Goal: Check status: Check status

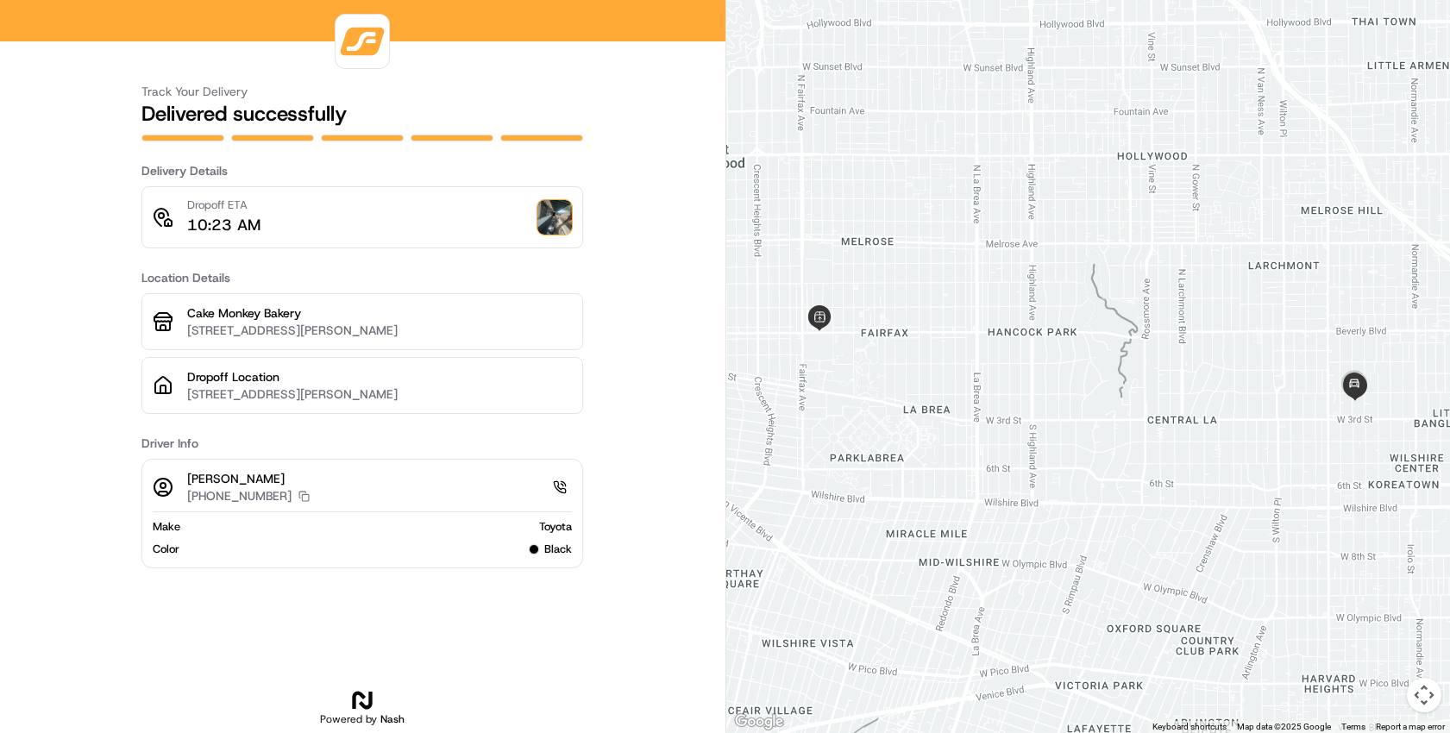
click at [581, 225] on div "Dropoff ETA 10:23 AM" at bounding box center [362, 217] width 442 height 62
click at [566, 224] on img at bounding box center [554, 217] width 35 height 35
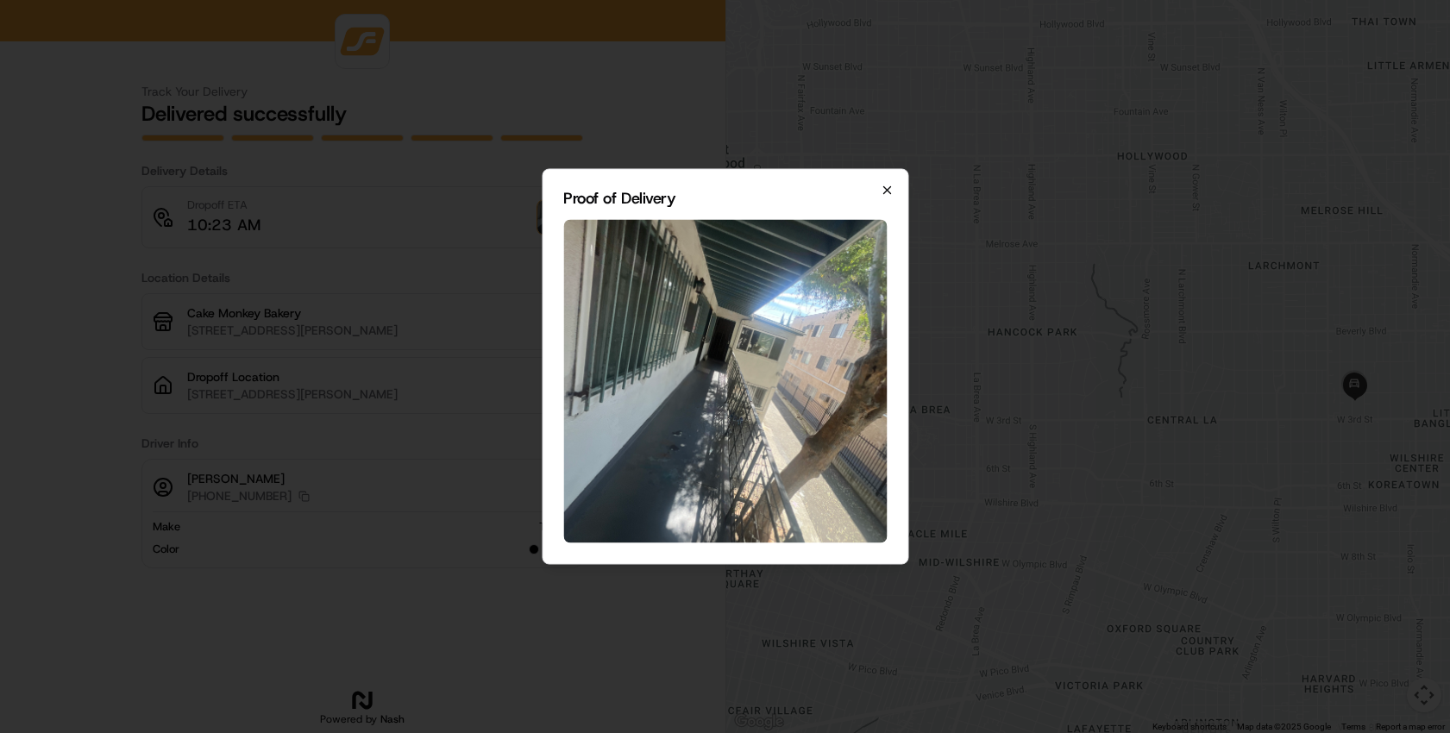
click at [888, 192] on icon "button" at bounding box center [887, 191] width 14 height 14
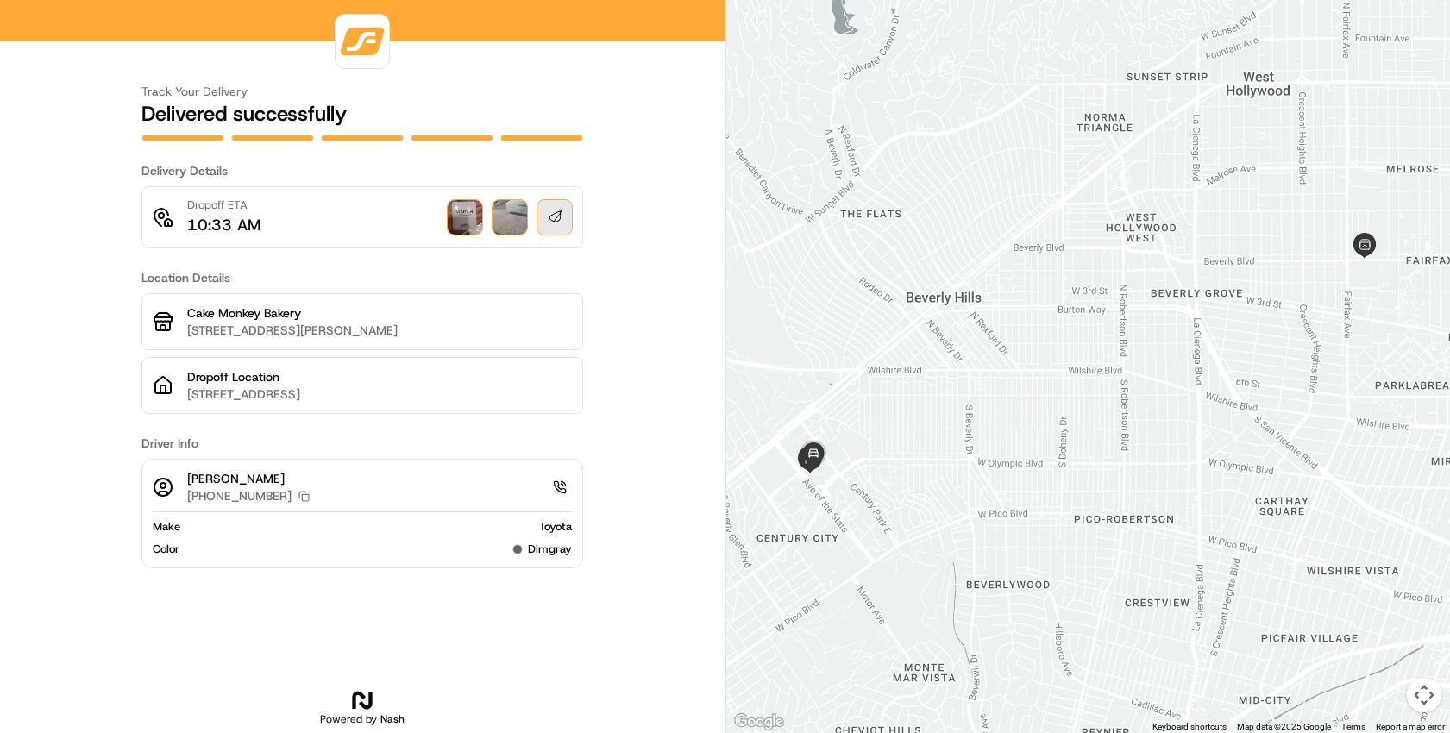
click at [464, 223] on img at bounding box center [465, 217] width 35 height 35
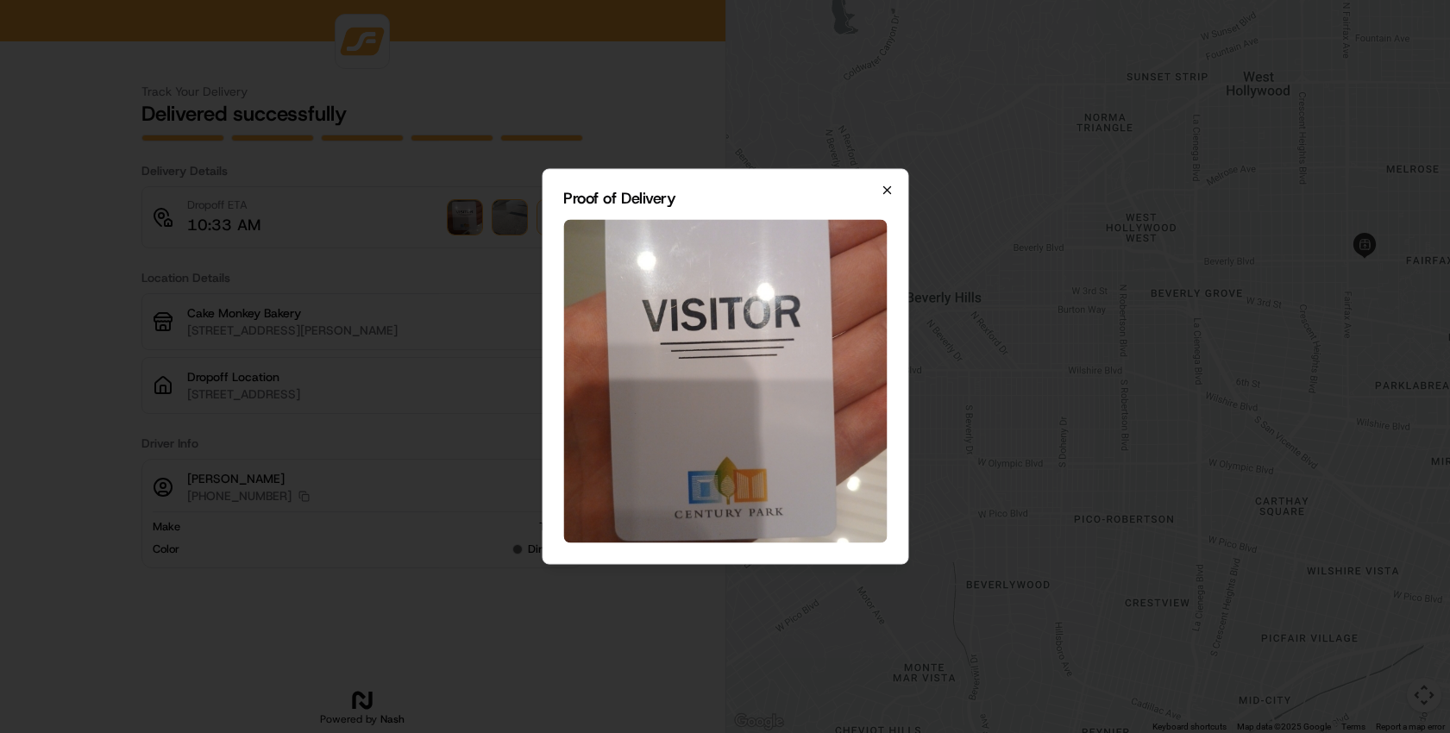
click at [889, 187] on icon "button" at bounding box center [887, 191] width 14 height 14
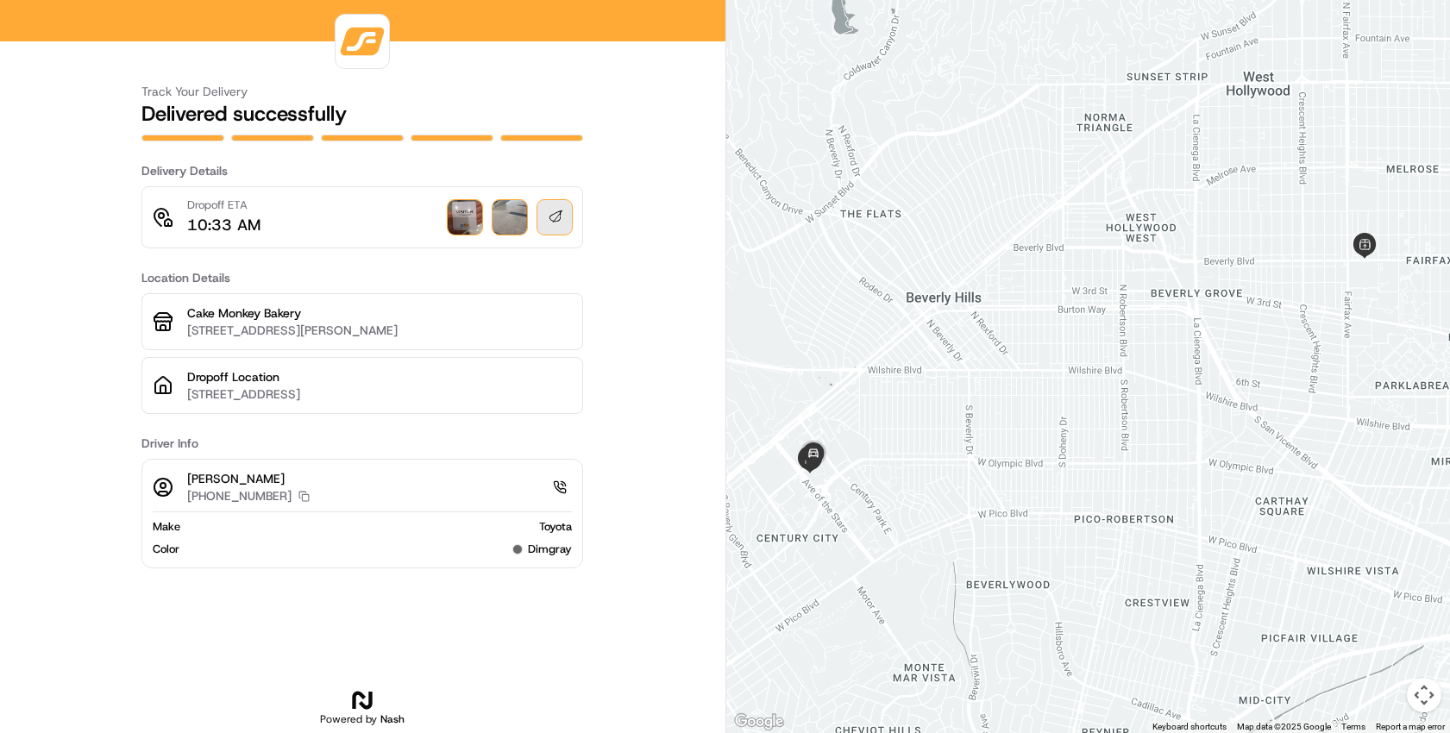
click at [525, 221] on img at bounding box center [510, 217] width 35 height 35
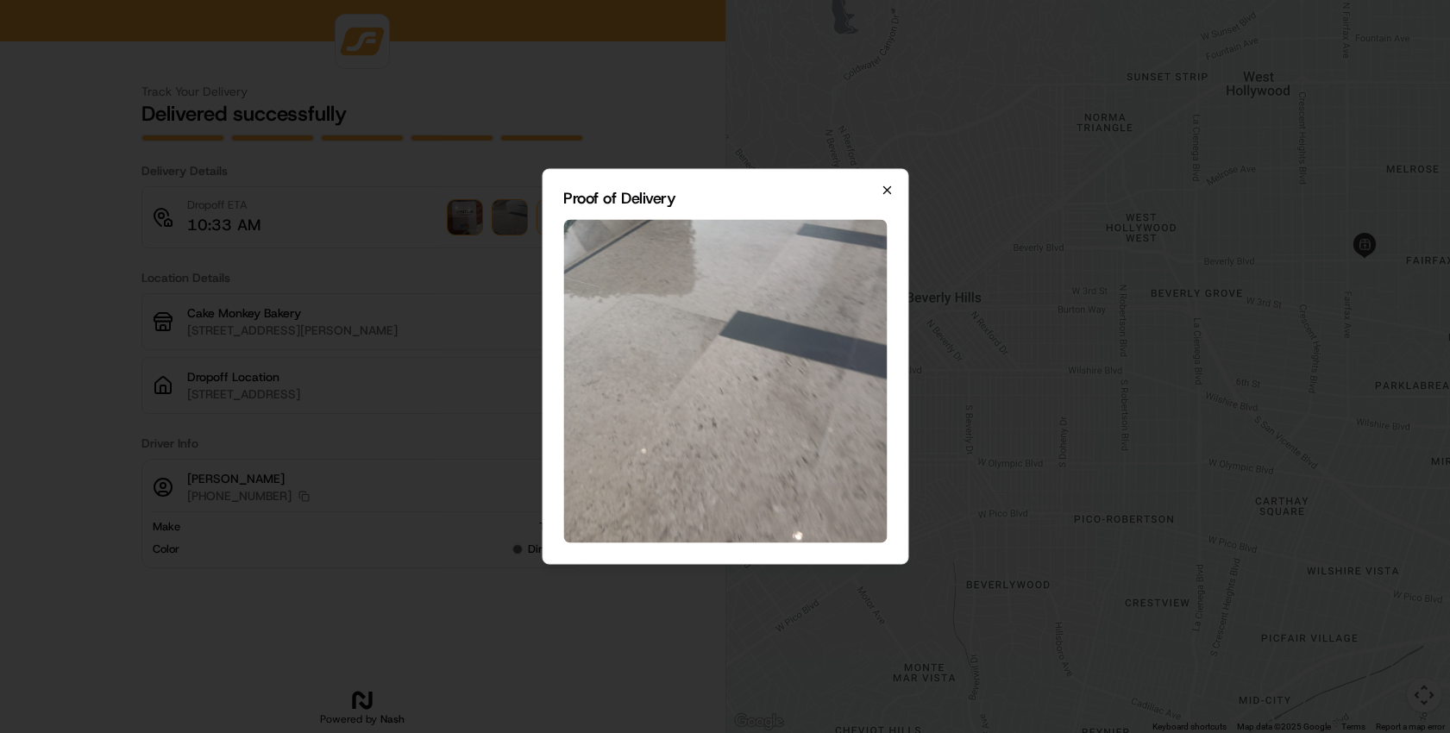
click at [884, 196] on icon "button" at bounding box center [887, 191] width 14 height 14
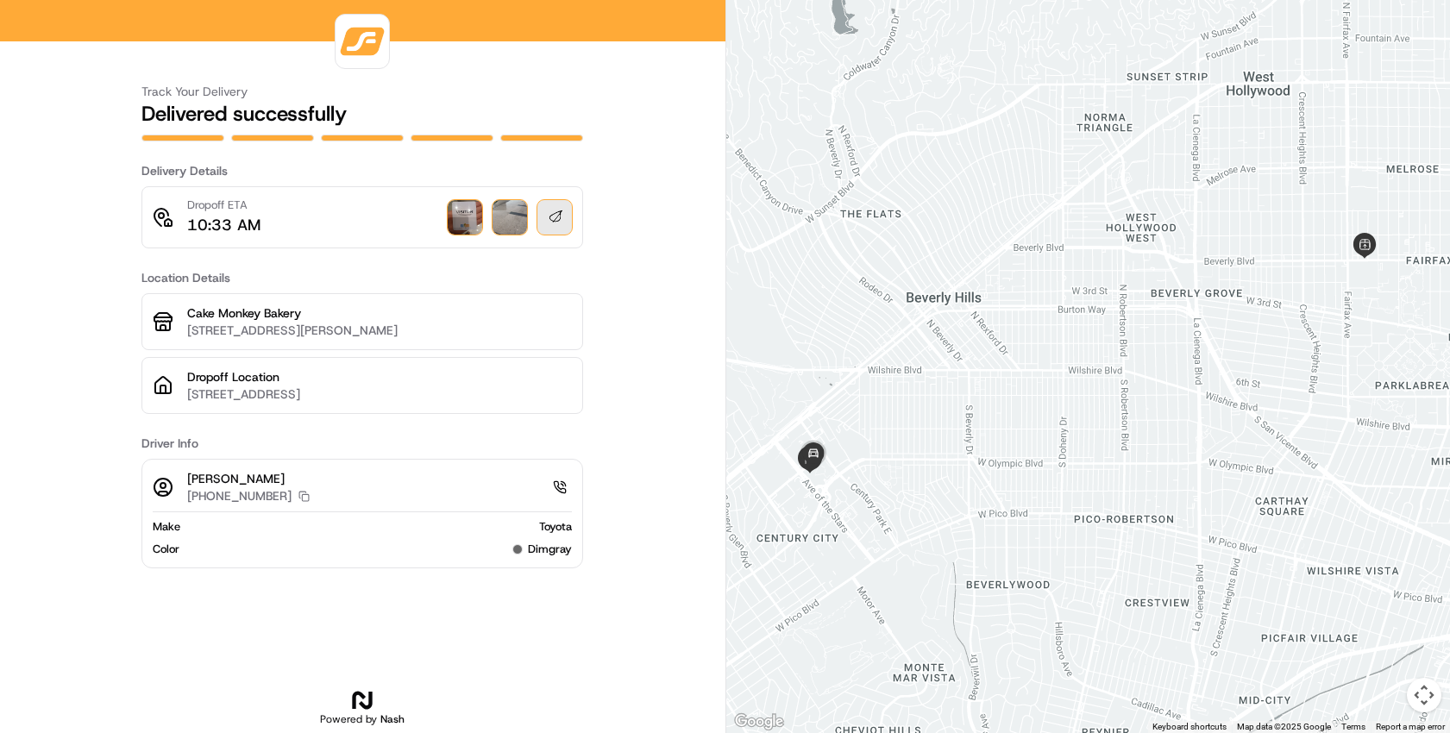
click at [557, 223] on img at bounding box center [554, 217] width 35 height 35
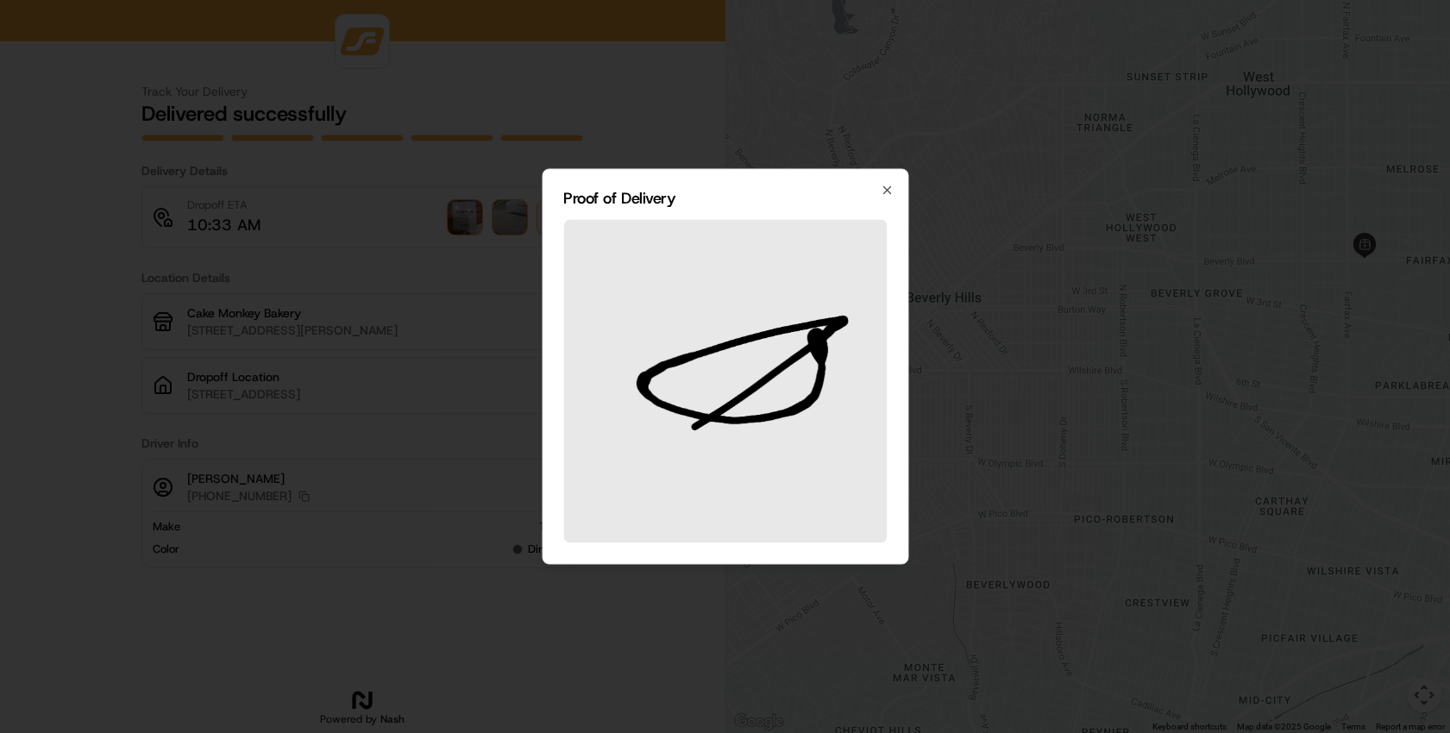
click at [895, 192] on div "Proof of Delivery Close" at bounding box center [725, 367] width 367 height 396
click at [894, 193] on div "Proof of Delivery Close" at bounding box center [725, 367] width 367 height 396
click at [891, 192] on icon "button" at bounding box center [887, 191] width 14 height 14
